Goal: Navigation & Orientation: Find specific page/section

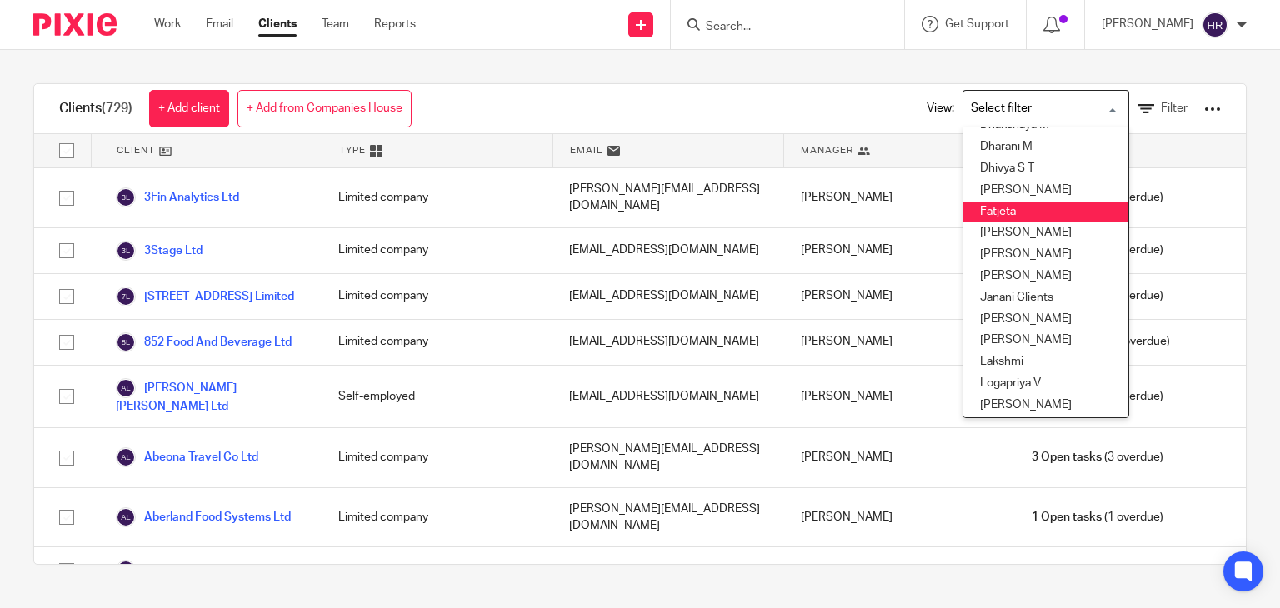
scroll to position [172, 0]
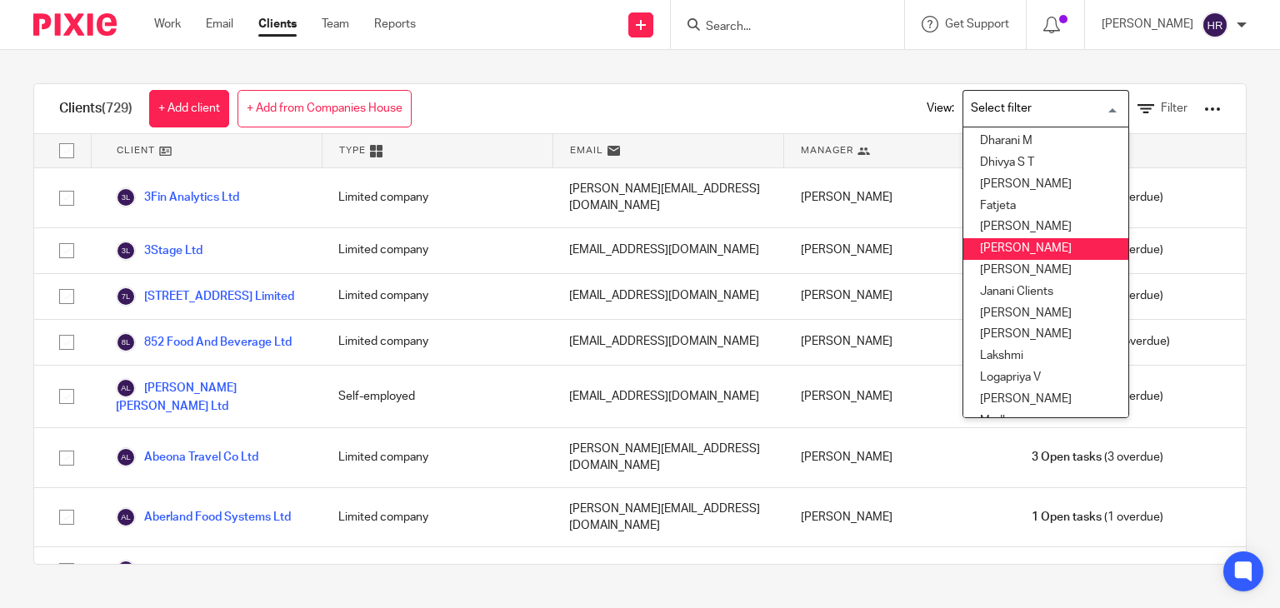
click at [994, 254] on li "[PERSON_NAME]" at bounding box center [1045, 249] width 165 height 22
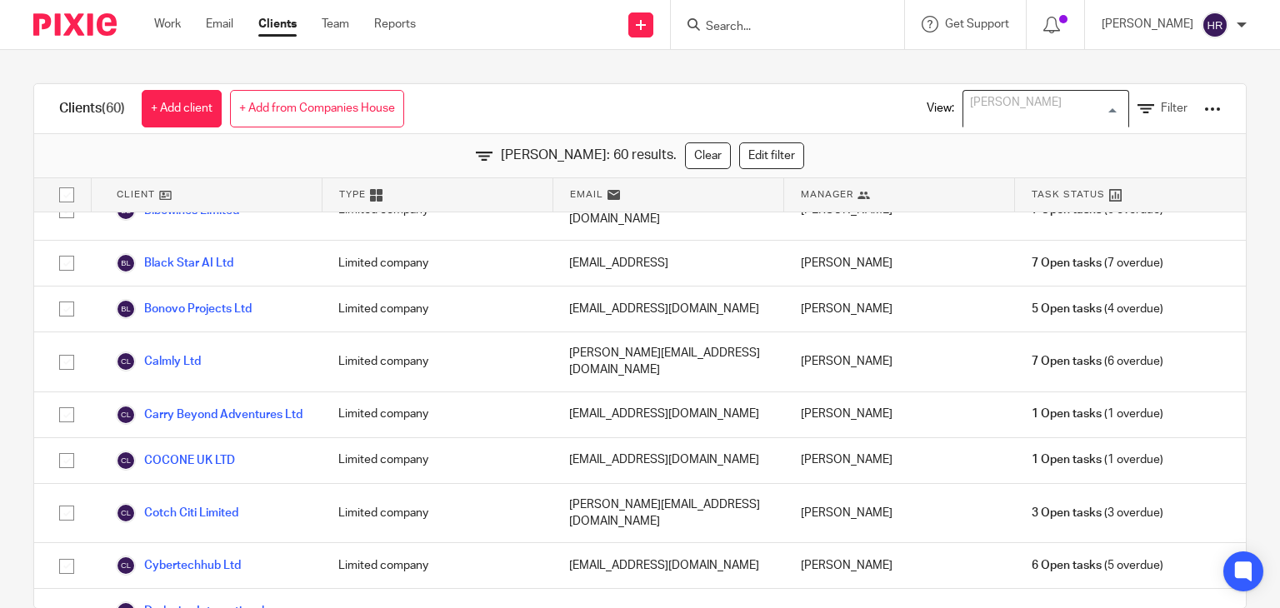
scroll to position [13, 0]
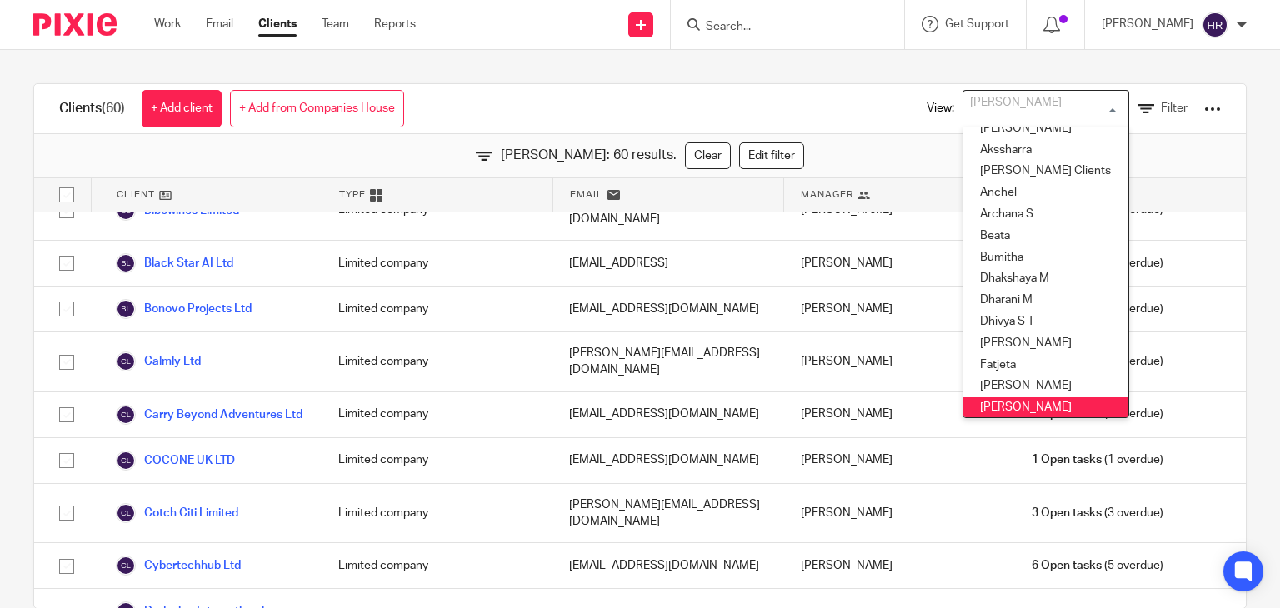
click at [730, 21] on input "Search" at bounding box center [779, 27] width 150 height 15
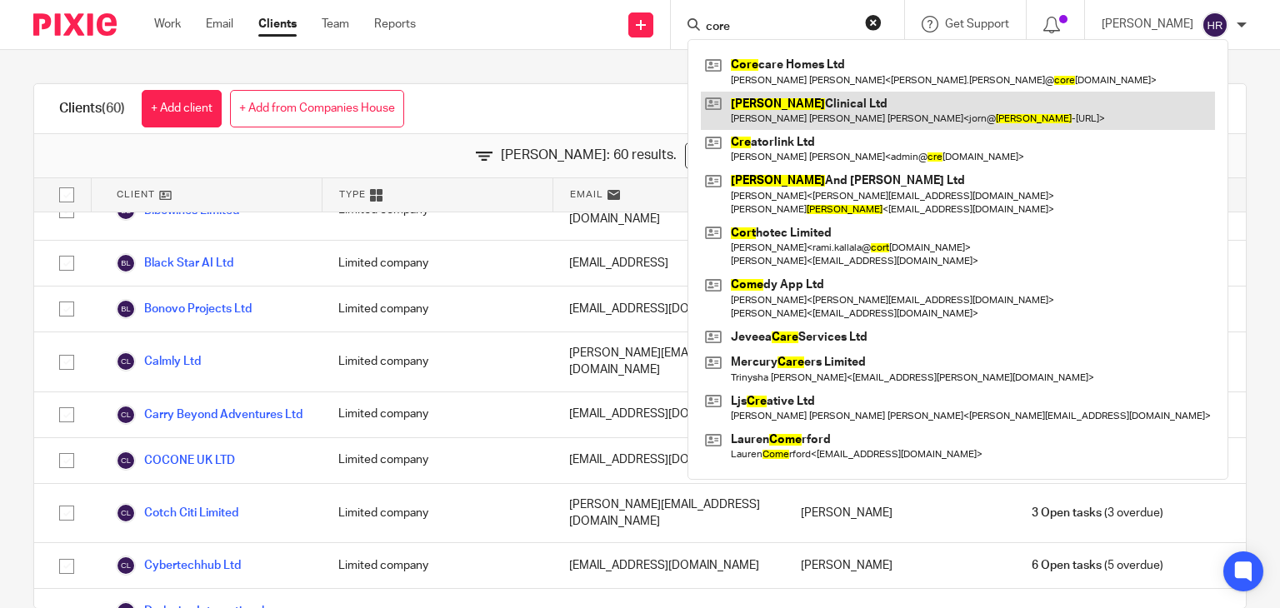
drag, startPoint x: 749, startPoint y: 64, endPoint x: 745, endPoint y: 108, distance: 44.4
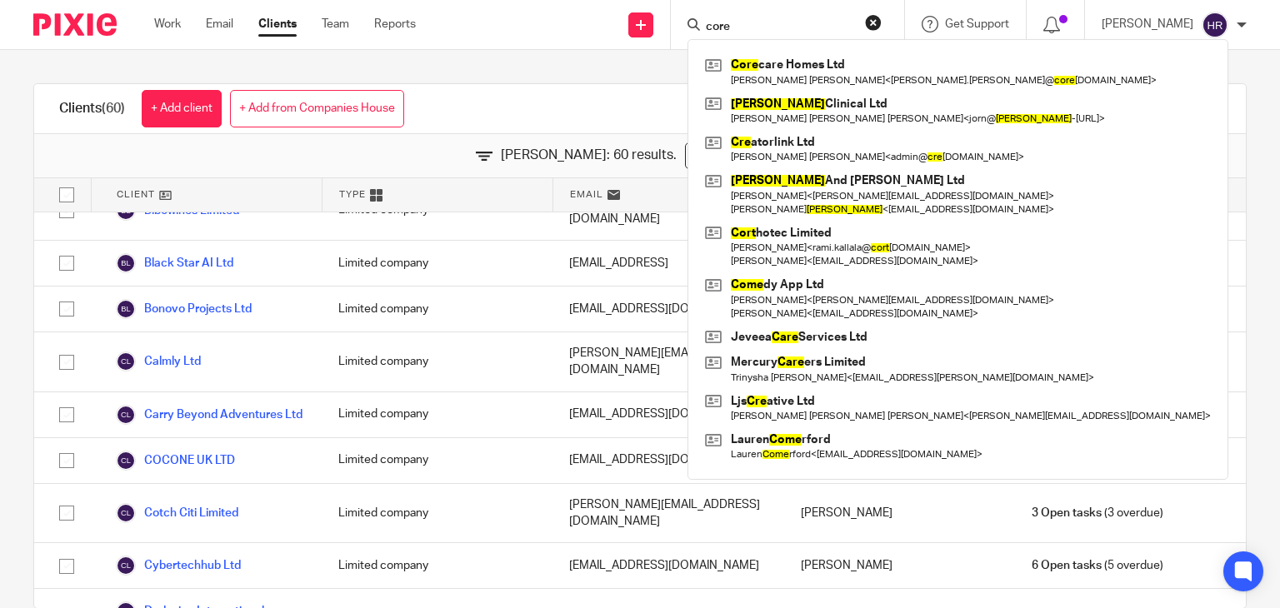
drag, startPoint x: 745, startPoint y: 108, endPoint x: 742, endPoint y: 25, distance: 83.4
click at [744, 13] on div "core Core care Homes Ltd Tania Oluwadamilola Elizabeth Saheed < tania.saheed@ c…" at bounding box center [787, 24] width 233 height 49
click at [742, 27] on input "core" at bounding box center [779, 27] width 150 height 15
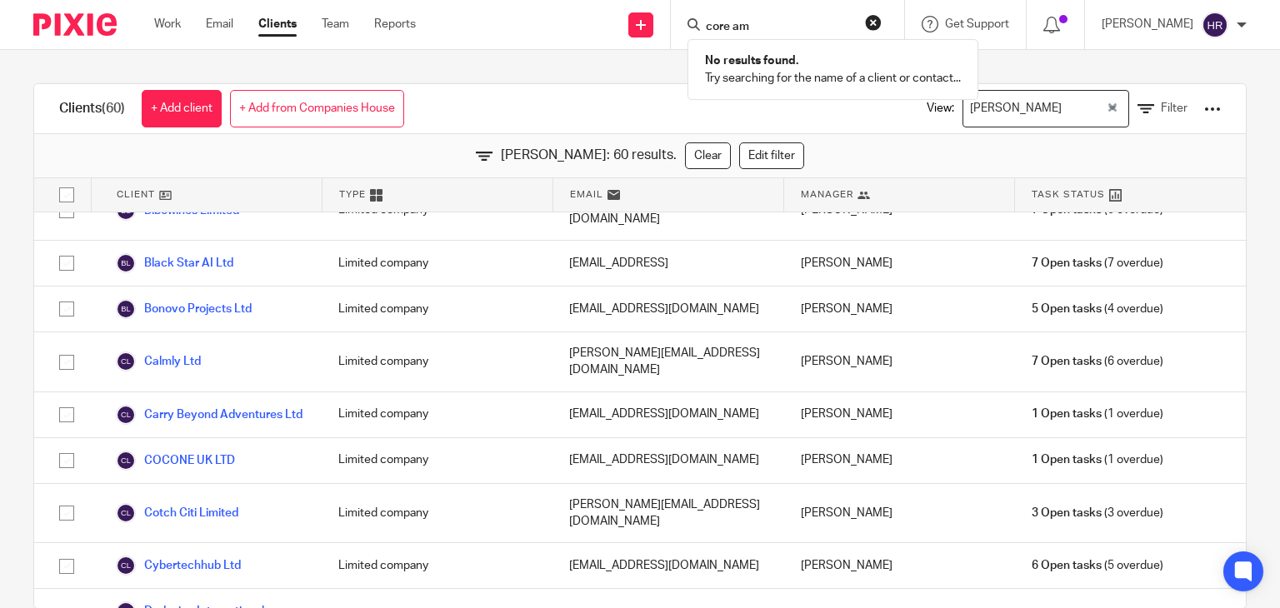
type input "core am"
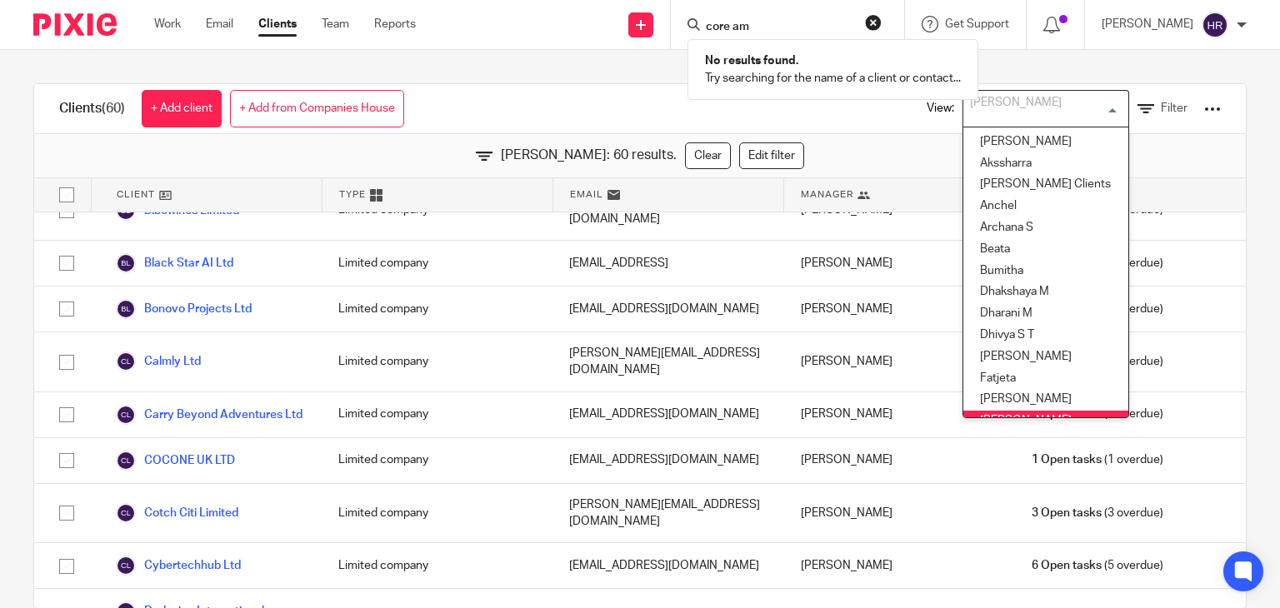
click at [963, 108] on div "[PERSON_NAME]" at bounding box center [1041, 107] width 157 height 32
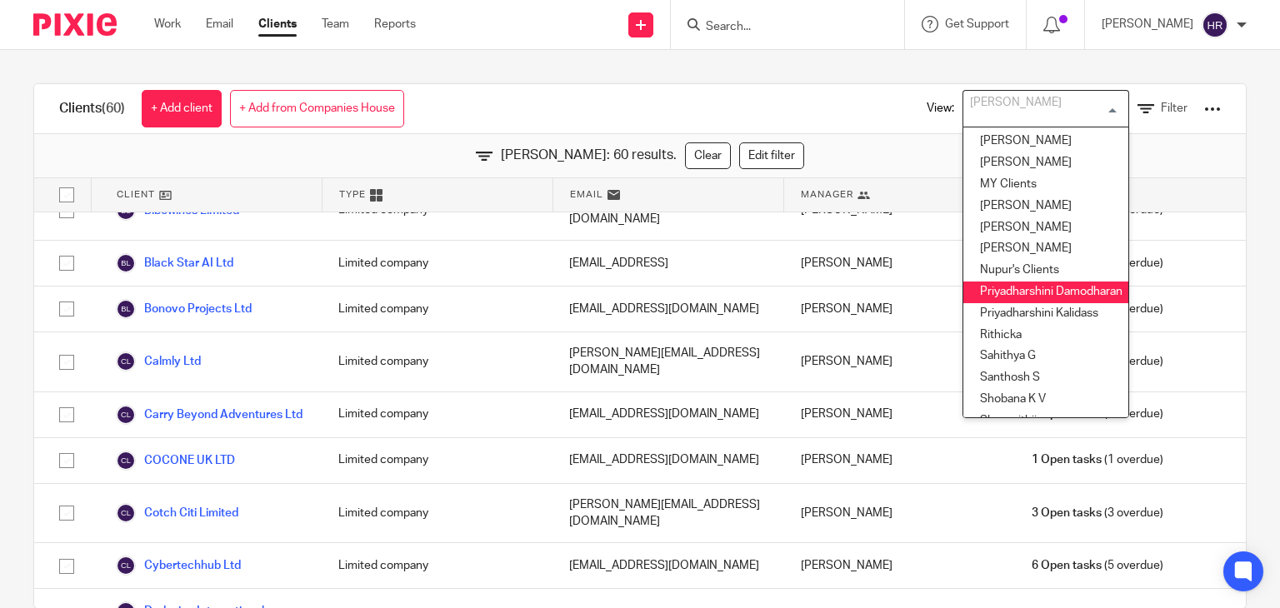
scroll to position [474, 0]
click at [1009, 305] on li "Priyadharshini Kalidass" at bounding box center [1045, 313] width 165 height 22
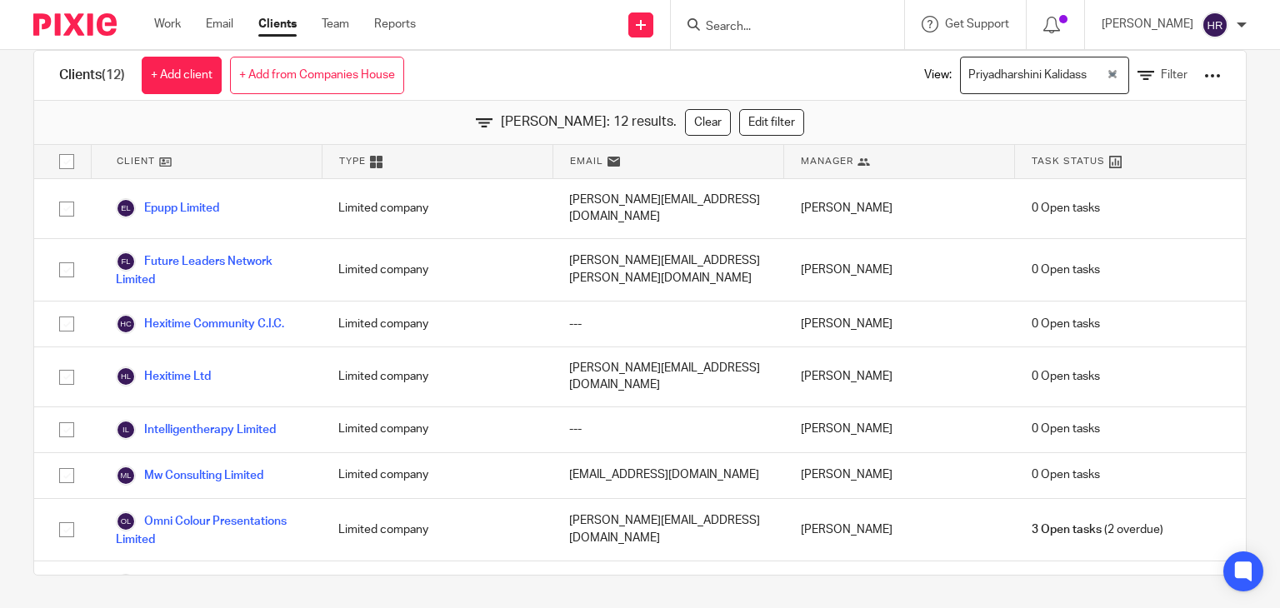
scroll to position [186, 0]
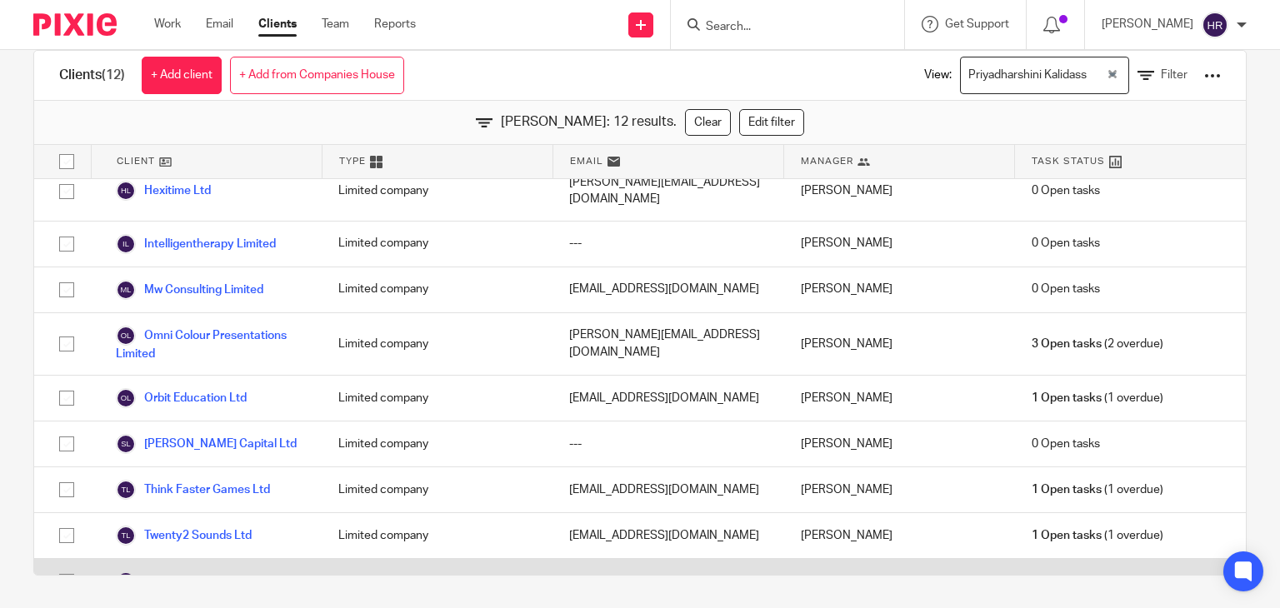
click at [183, 572] on link "Whitestone Europe Ltd" at bounding box center [190, 582] width 149 height 20
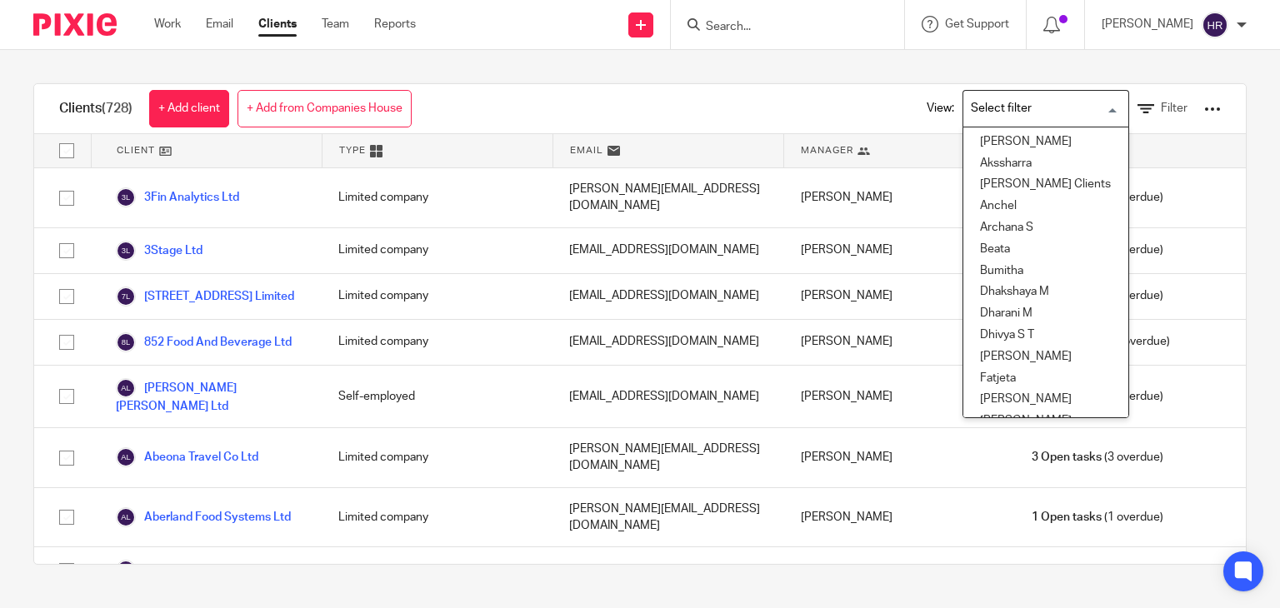
click at [992, 94] on input "Search for option" at bounding box center [1042, 108] width 154 height 29
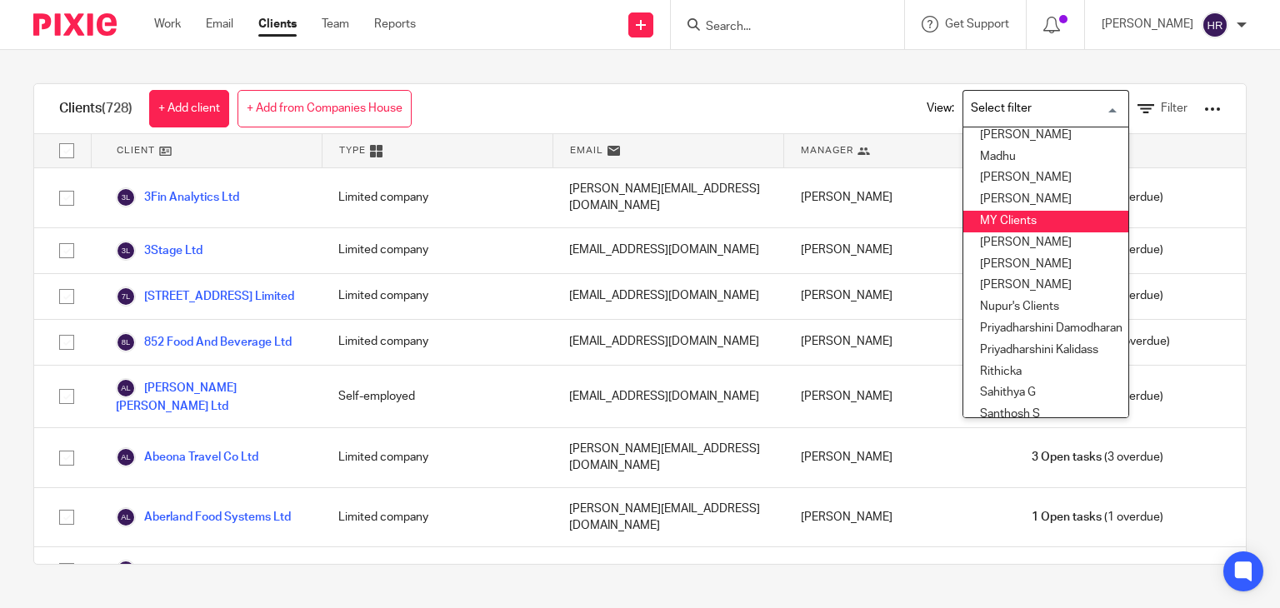
scroll to position [446, 0]
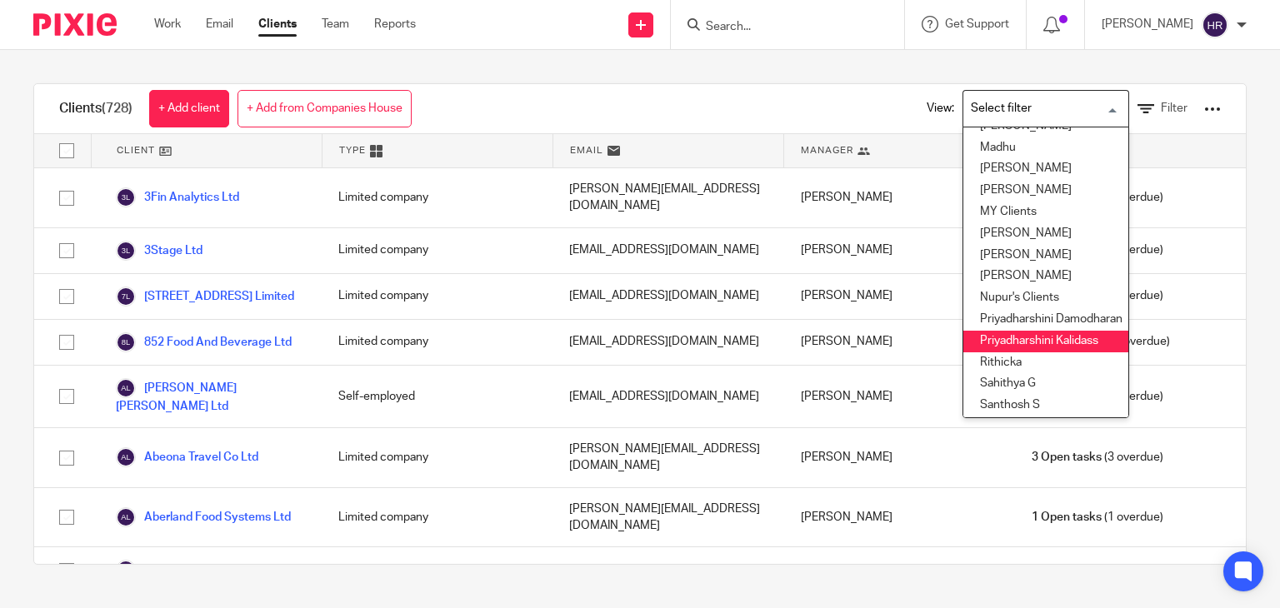
click at [1003, 335] on li "Priyadharshini Kalidass" at bounding box center [1045, 342] width 165 height 22
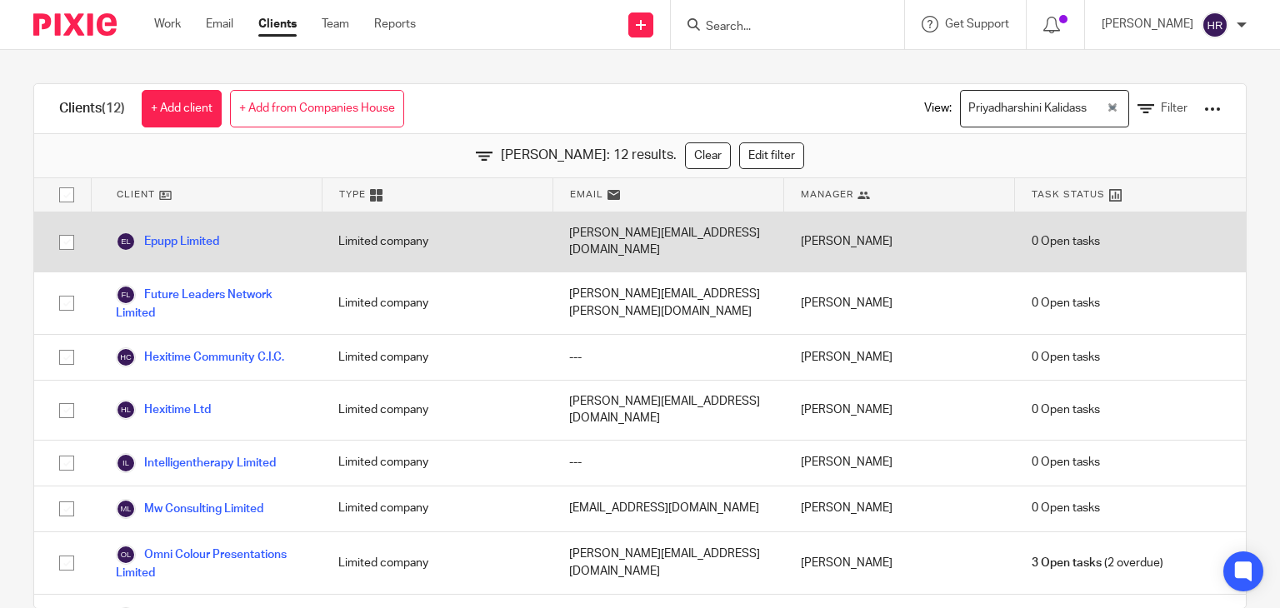
scroll to position [186, 0]
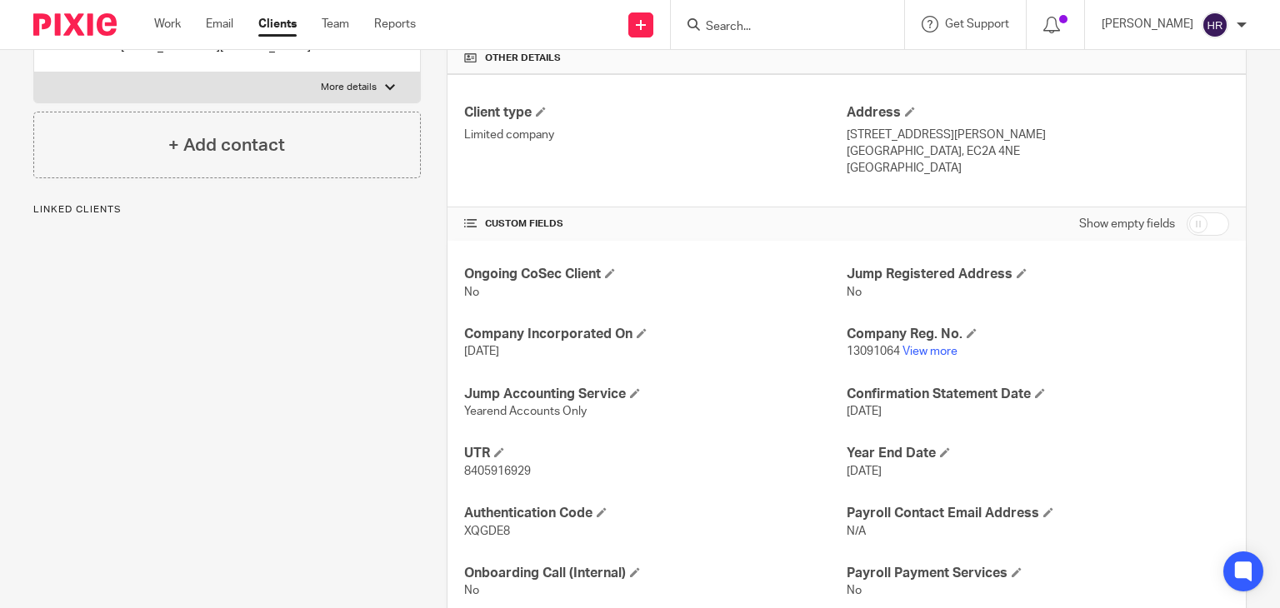
scroll to position [448, 0]
